Goal: Check status: Check status

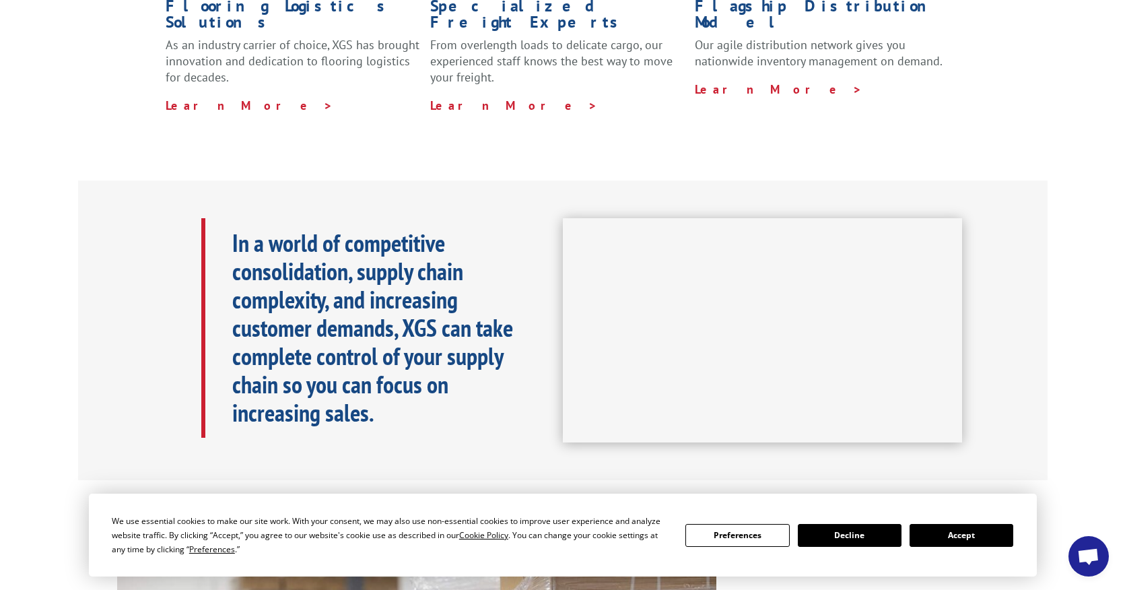
scroll to position [471, 0]
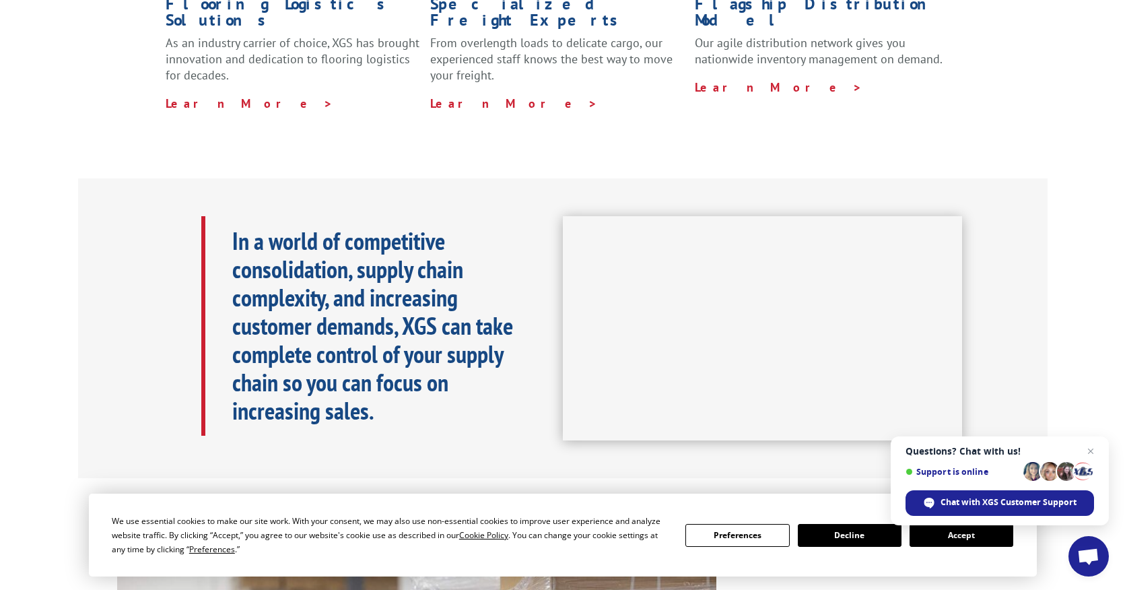
click at [961, 532] on button "Accept" at bounding box center [961, 535] width 104 height 23
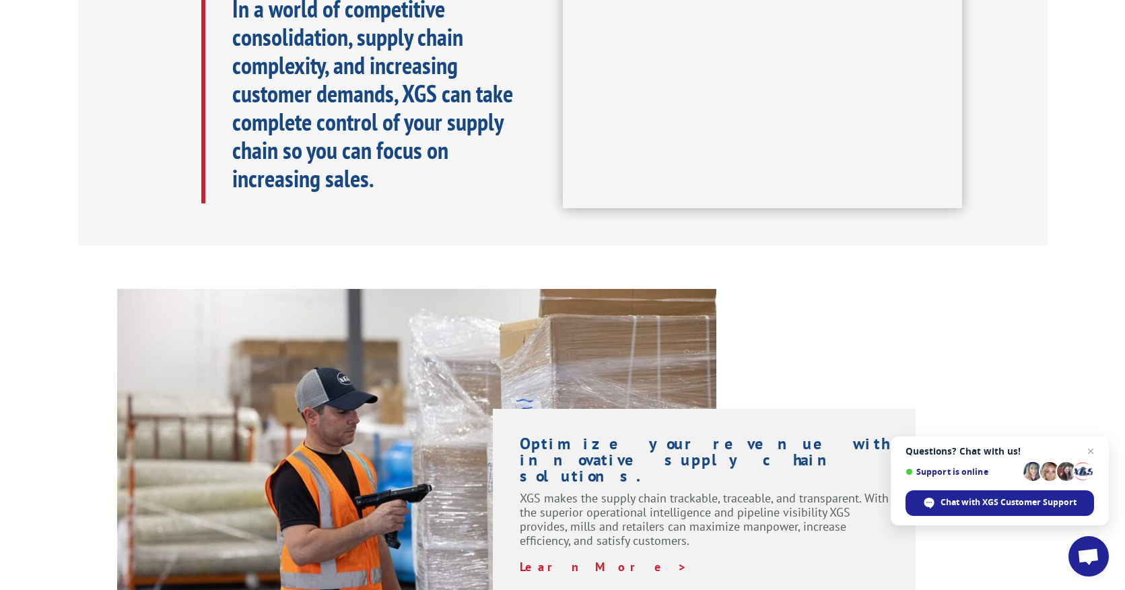
scroll to position [740, 0]
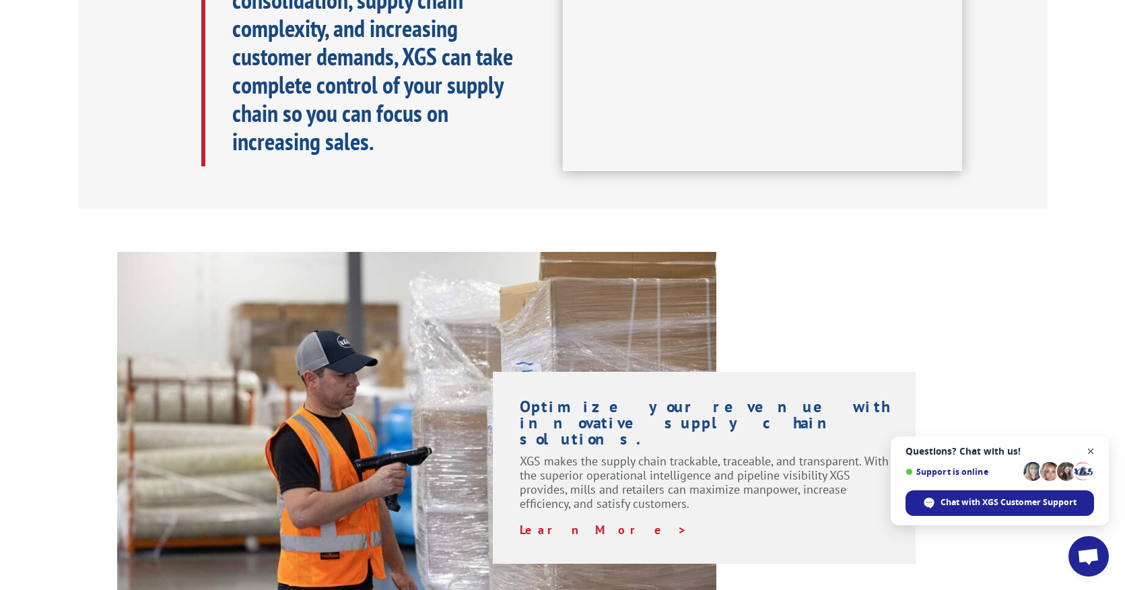
click at [1093, 447] on span "Close chat" at bounding box center [1090, 451] width 17 height 17
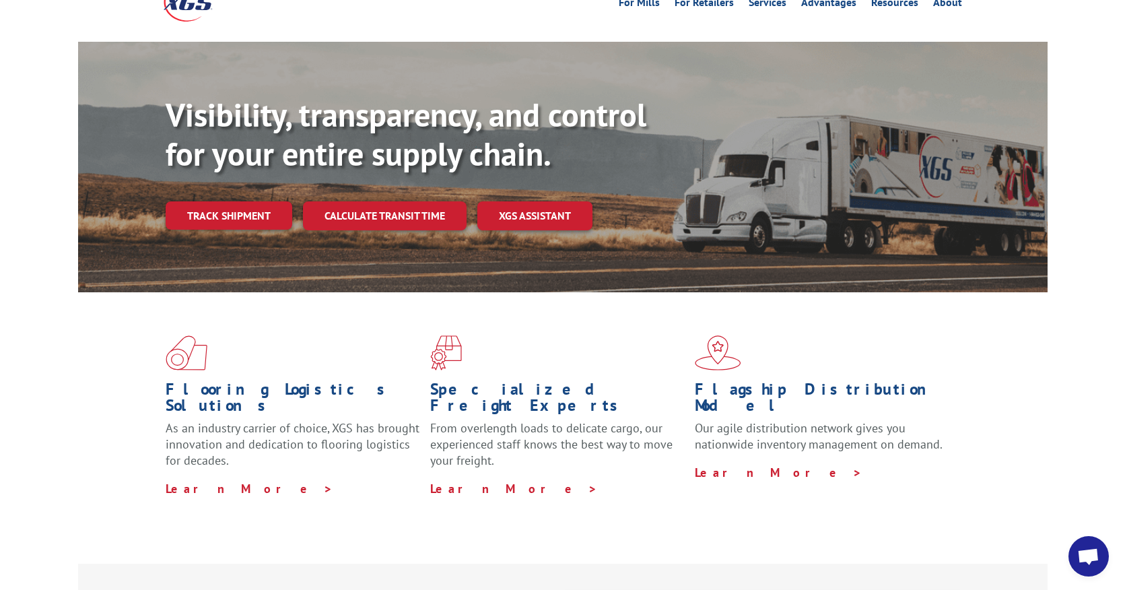
scroll to position [0, 0]
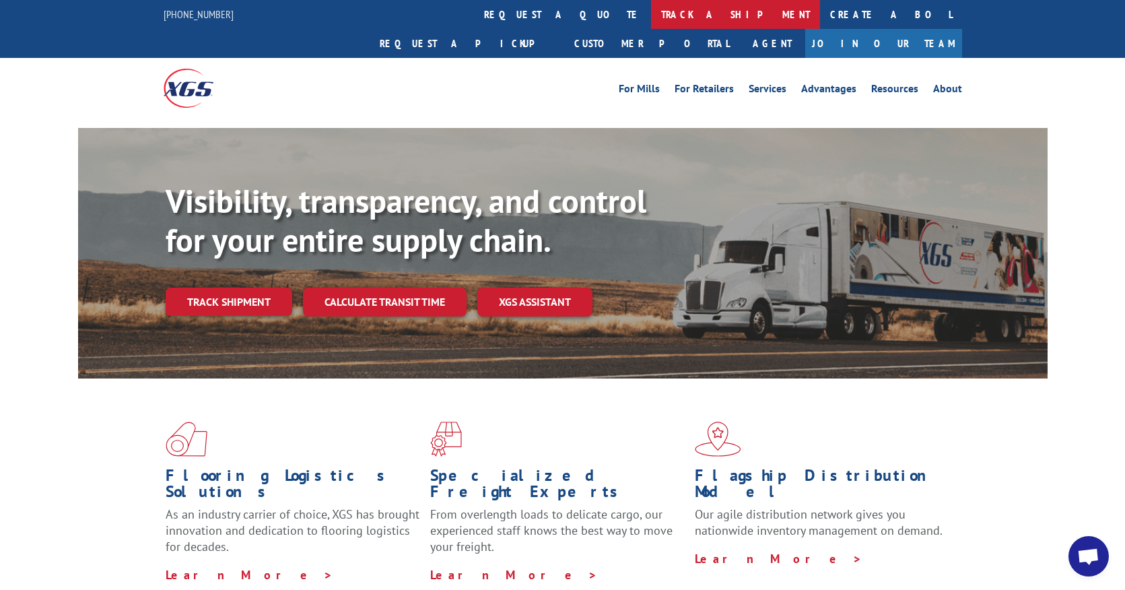
click at [651, 13] on link "track a shipment" at bounding box center [735, 14] width 169 height 29
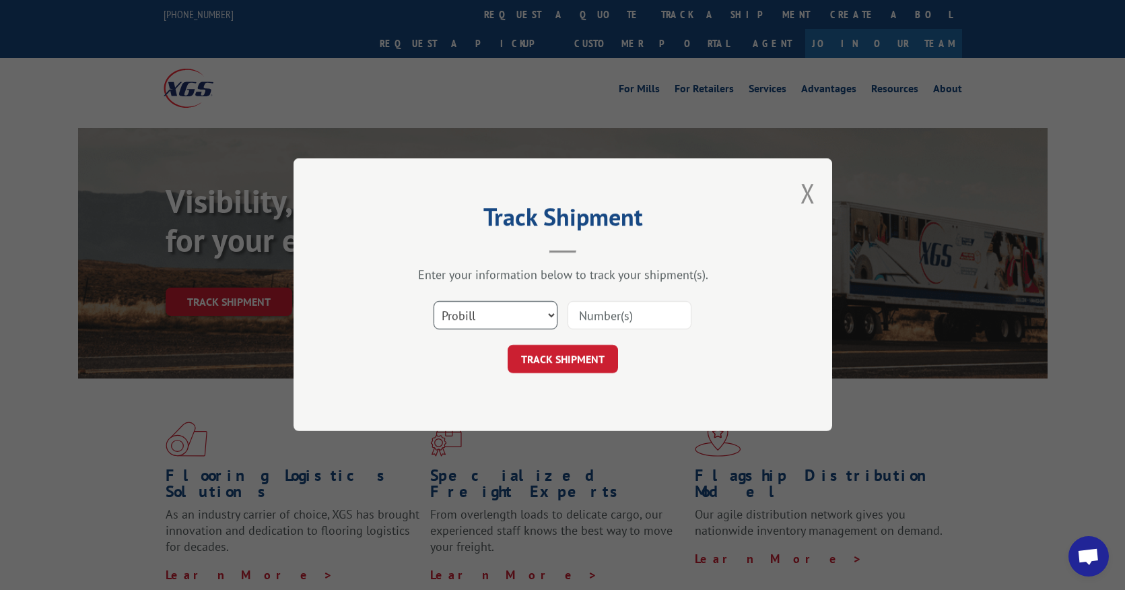
click at [507, 313] on select "Select category... Probill BOL PO" at bounding box center [495, 316] width 124 height 28
click at [433, 302] on select "Select category... Probill BOL PO" at bounding box center [495, 316] width 124 height 28
click at [561, 353] on button "TRACK SHIPMENT" at bounding box center [563, 359] width 110 height 28
click at [615, 321] on input at bounding box center [629, 316] width 124 height 28
type input "16912954"
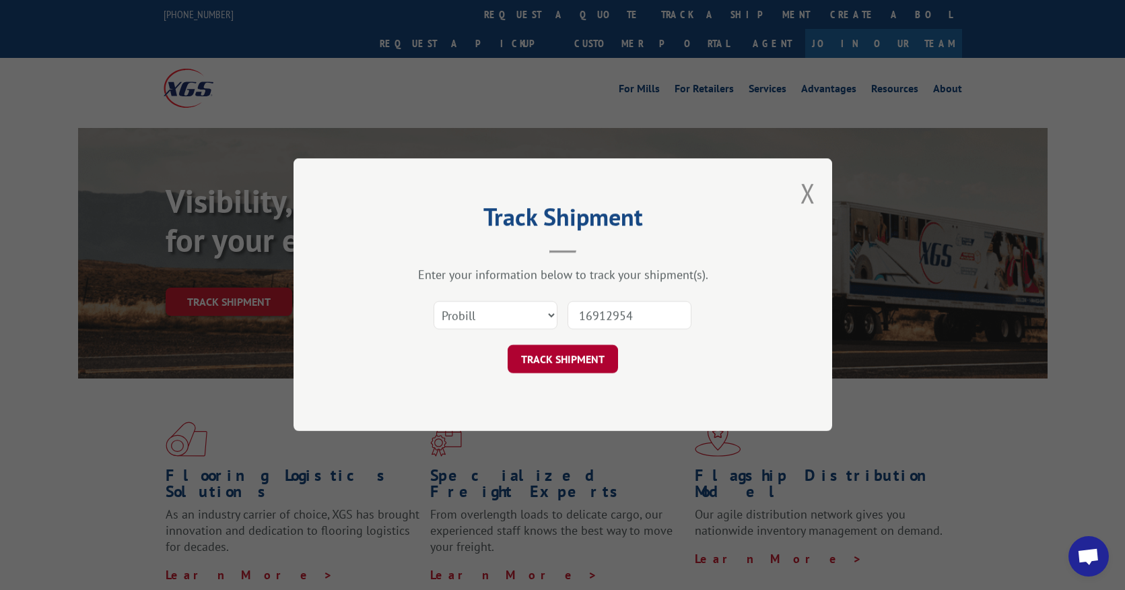
click at [596, 363] on button "TRACK SHIPMENT" at bounding box center [563, 359] width 110 height 28
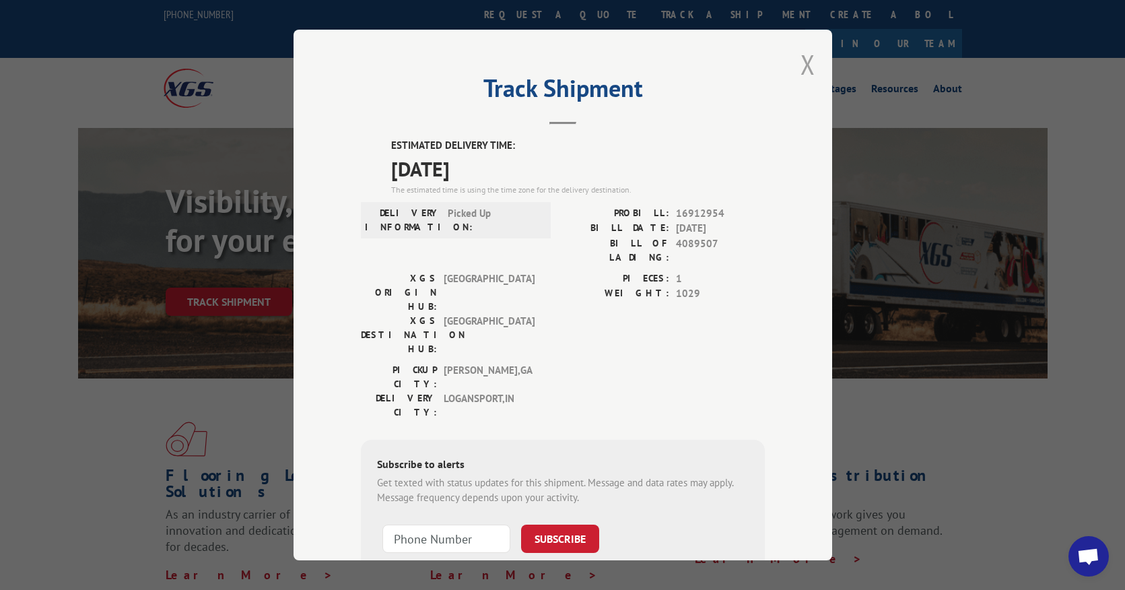
click at [800, 63] on button "Close modal" at bounding box center [807, 64] width 15 height 36
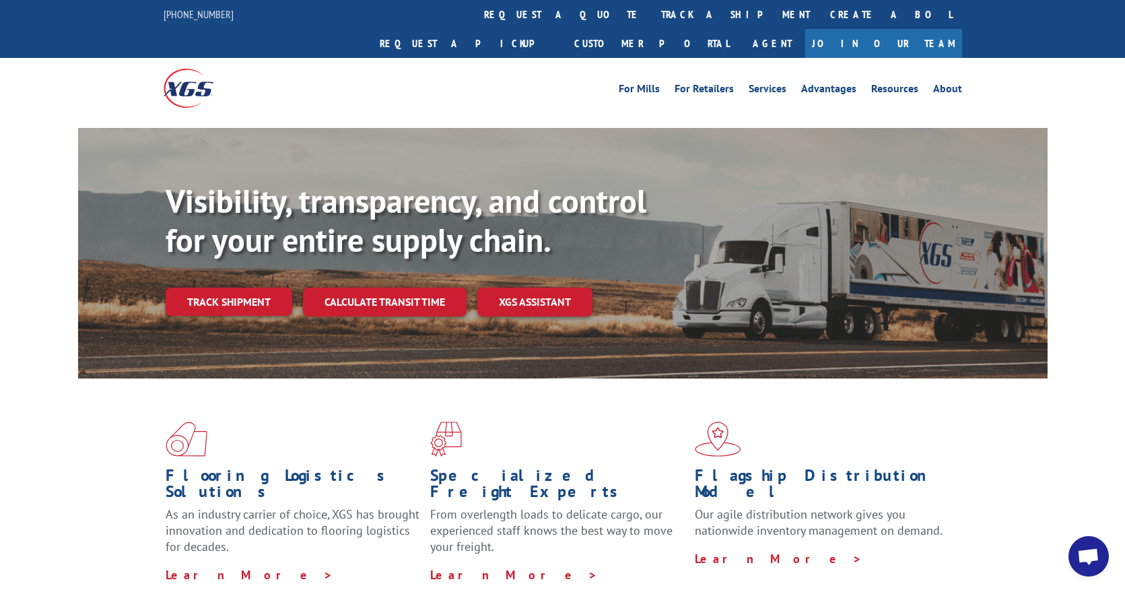
click at [61, 221] on div "Visibility, transparency, and control for your entire supply chain. Track shipm…" at bounding box center [562, 266] width 1125 height 277
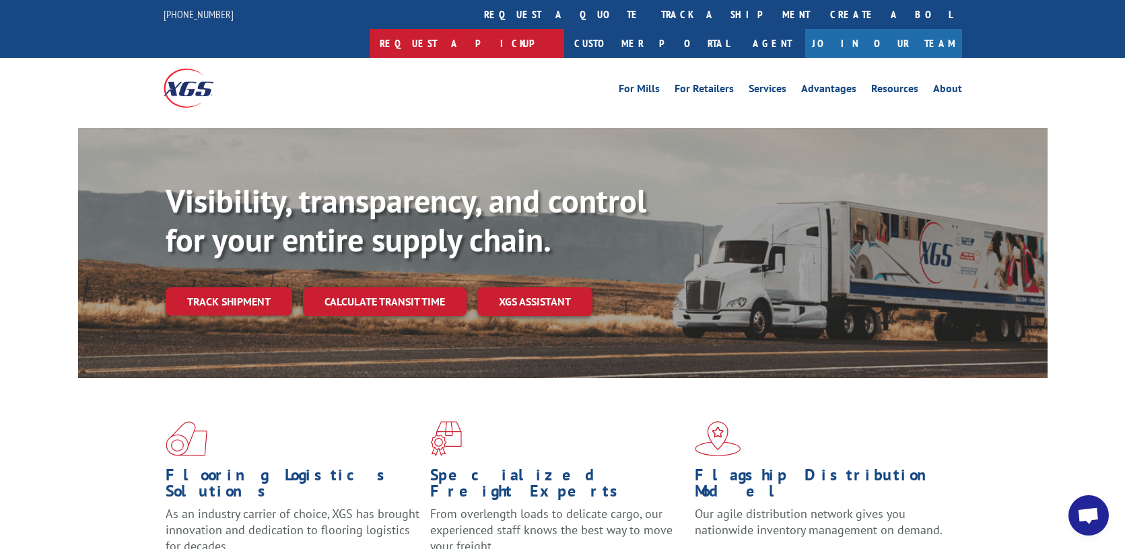
click at [564, 29] on link "Request a pickup" at bounding box center [467, 43] width 195 height 29
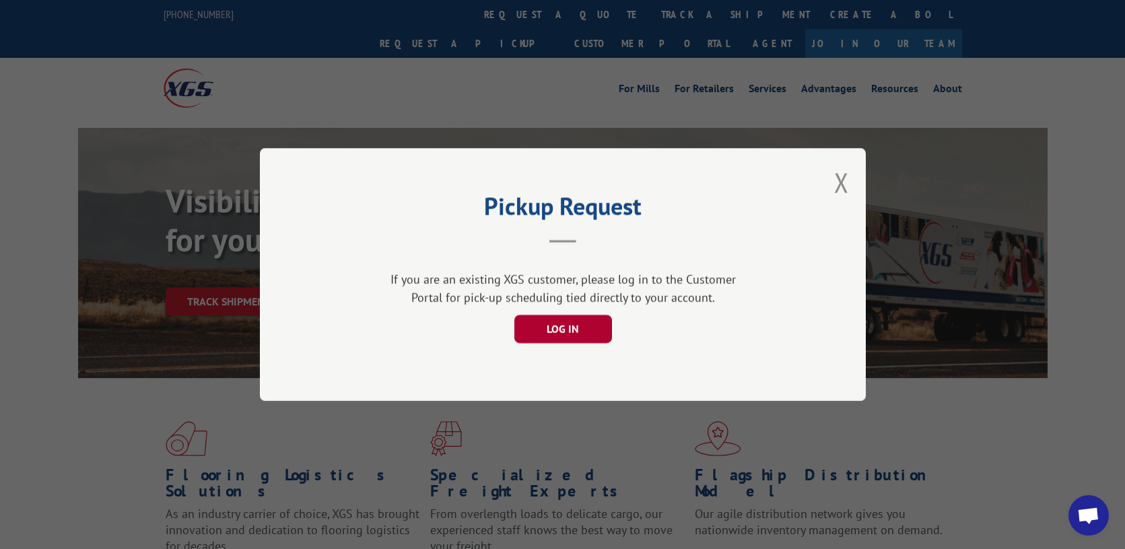
click at [573, 324] on button "LOG IN" at bounding box center [563, 329] width 98 height 28
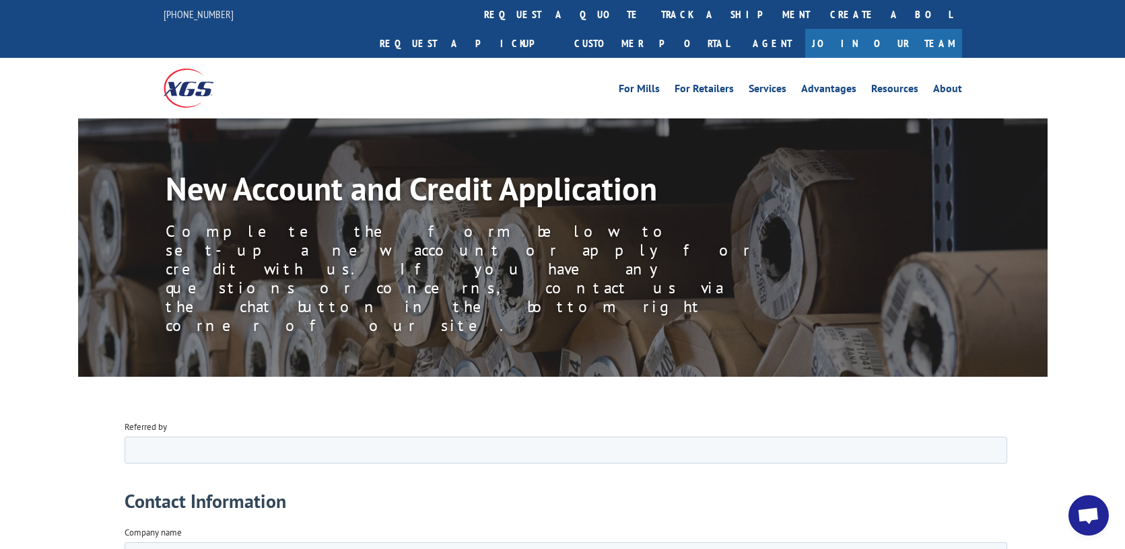
click at [651, 9] on link "track a shipment" at bounding box center [735, 14] width 169 height 29
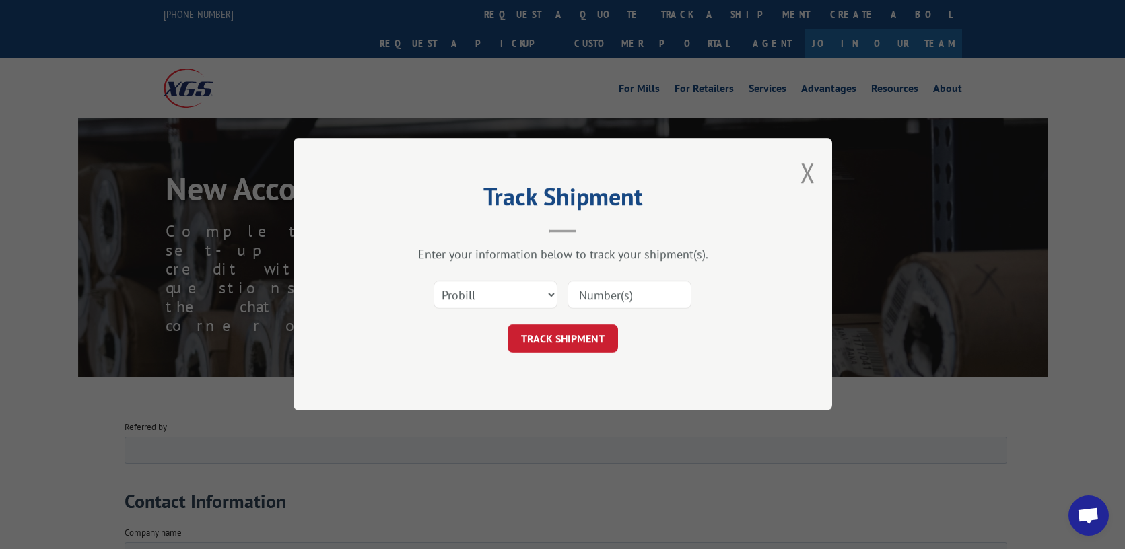
click at [610, 289] on input at bounding box center [629, 295] width 124 height 28
type input "16912954"
click button "TRACK SHIPMENT" at bounding box center [563, 339] width 110 height 28
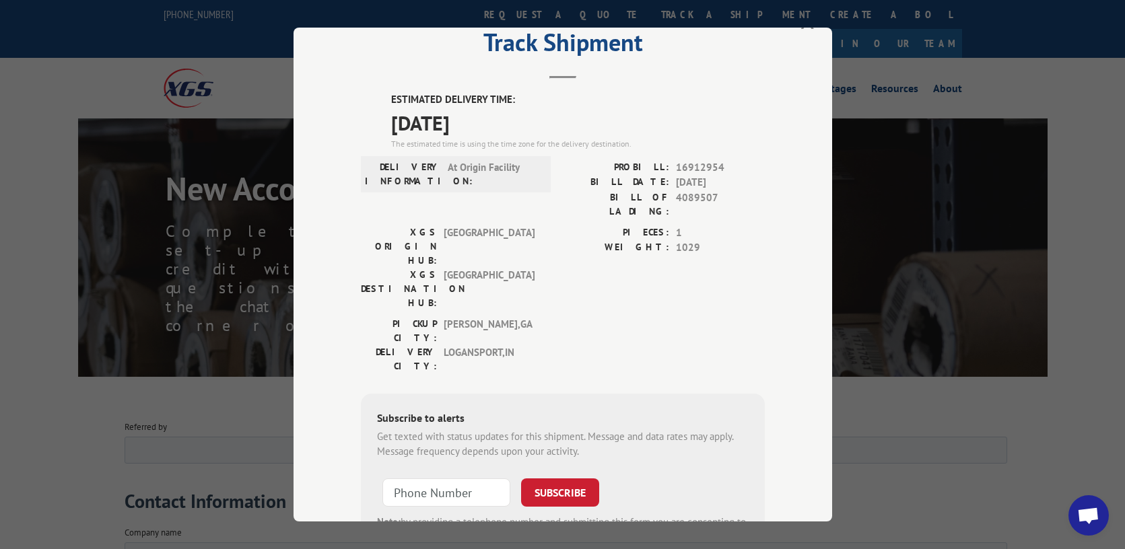
scroll to position [67, 0]
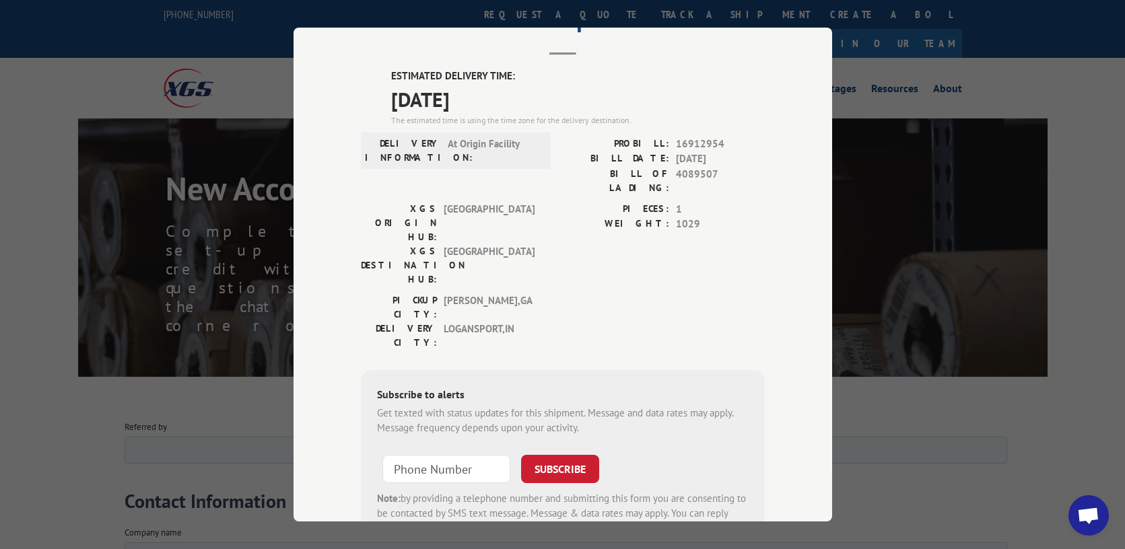
click at [709, 34] on h2 "Track Shipment" at bounding box center [563, 22] width 404 height 26
click at [979, 68] on div "Track Shipment ESTIMATED DELIVERY TIME: 10/20/2025 The estimated time is using …" at bounding box center [562, 274] width 1125 height 549
